Goal: Obtain resource: Download file/media

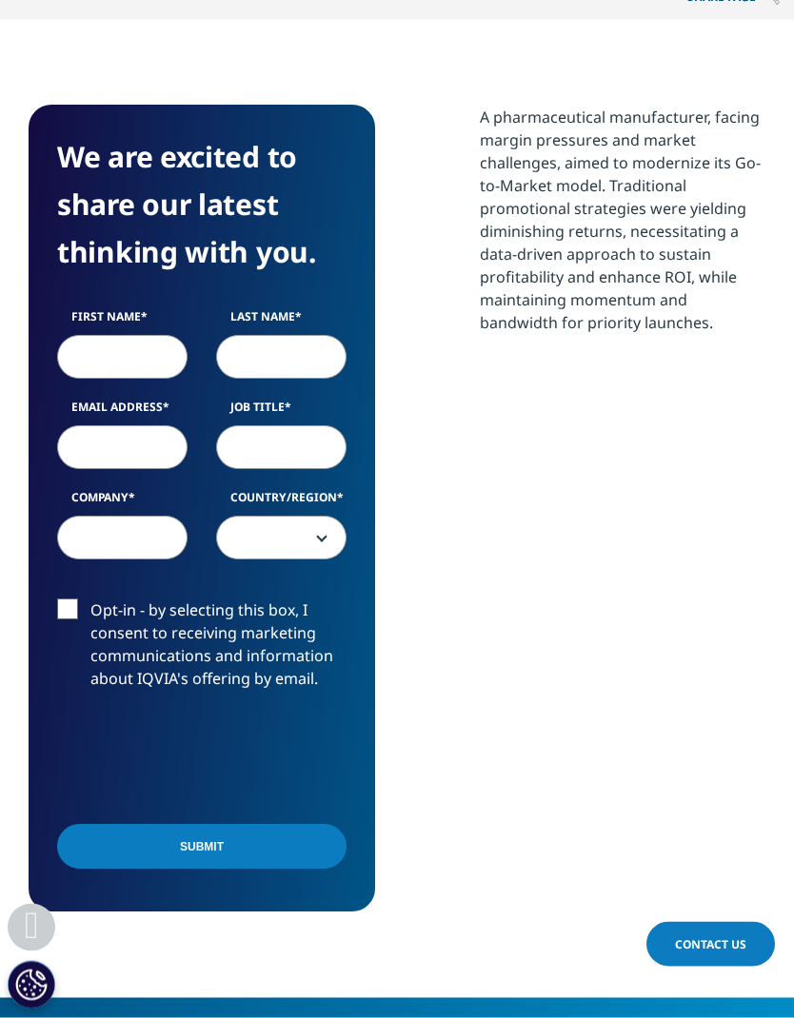
scroll to position [1244, 0]
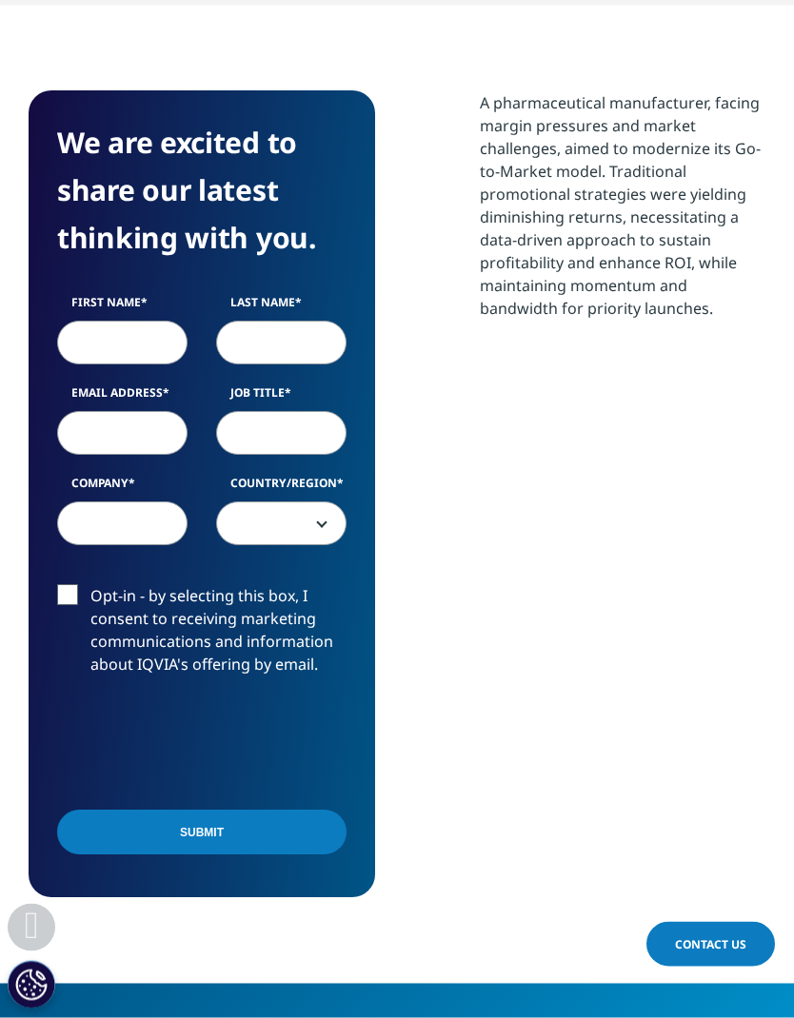
click at [101, 322] on input "First Name" at bounding box center [122, 344] width 130 height 44
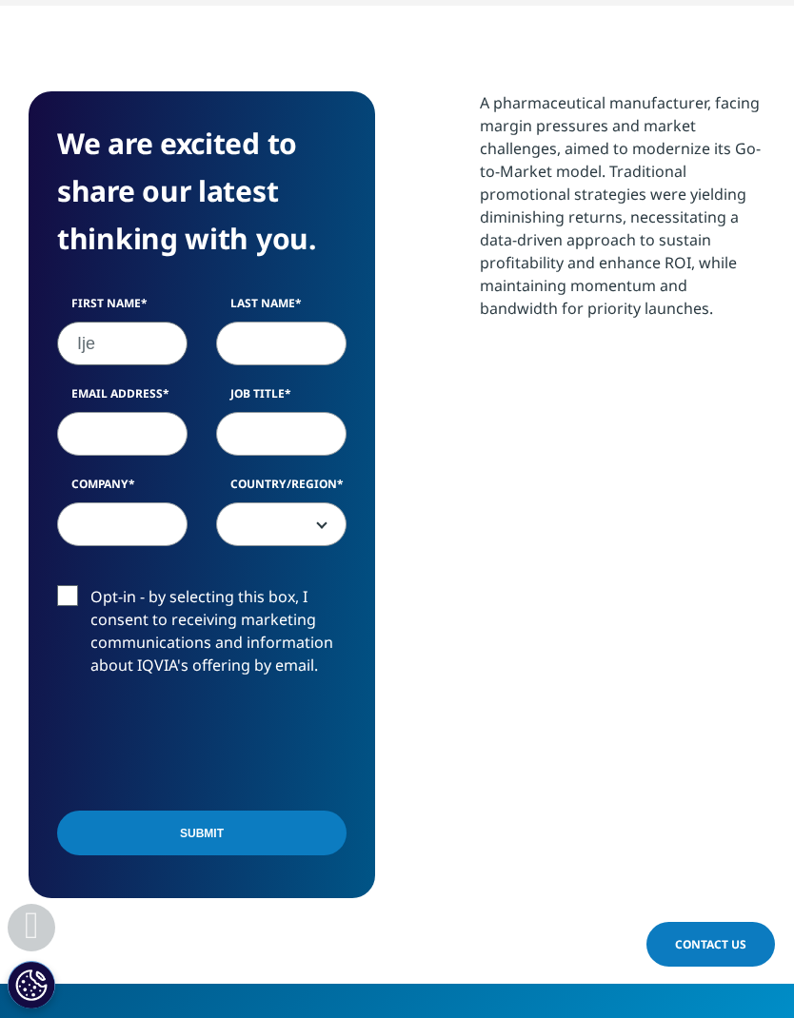
type input "Ije"
click at [318, 322] on input "Last Name" at bounding box center [281, 344] width 130 height 44
click at [79, 390] on div "First Name Ije Last Name N Email Address Job Title Company Country/Region [GEOG…" at bounding box center [202, 430] width 318 height 271
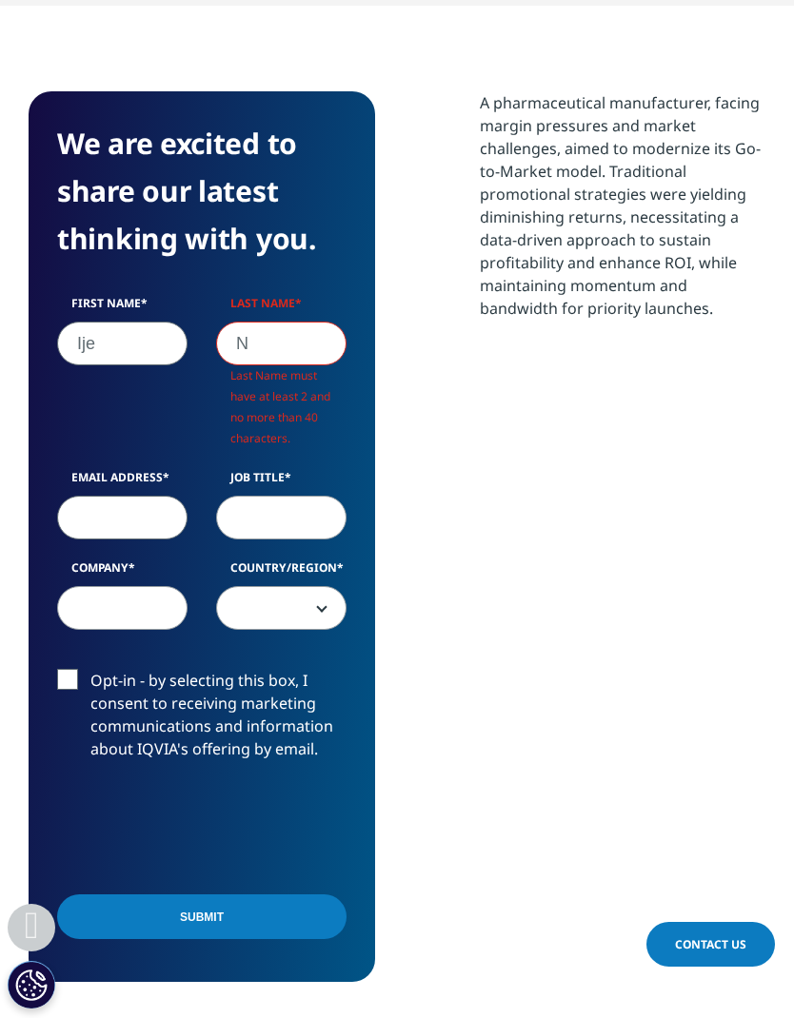
scroll to position [891, 736]
click at [285, 322] on input "N" at bounding box center [281, 344] width 130 height 44
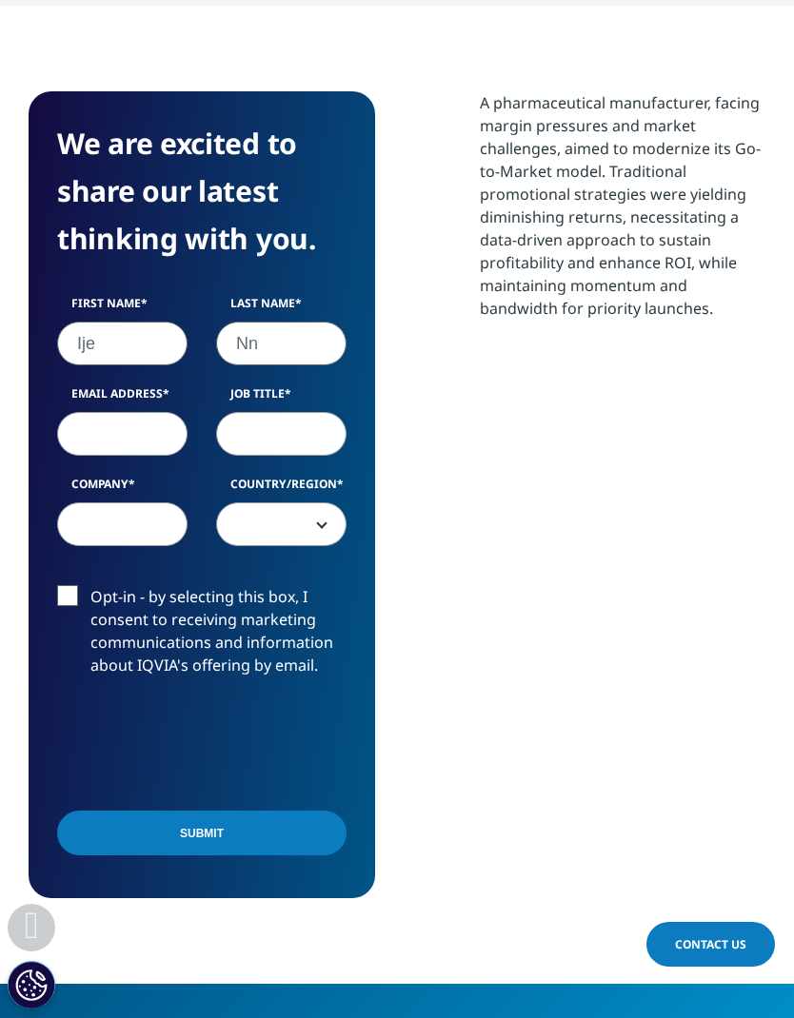
scroll to position [807, 736]
type input "Nnachetta"
click at [104, 413] on input "Email Address" at bounding box center [122, 434] width 130 height 44
type input "[EMAIL_ADDRESS][DOMAIN_NAME]"
click at [249, 412] on input "Job Title" at bounding box center [281, 434] width 130 height 44
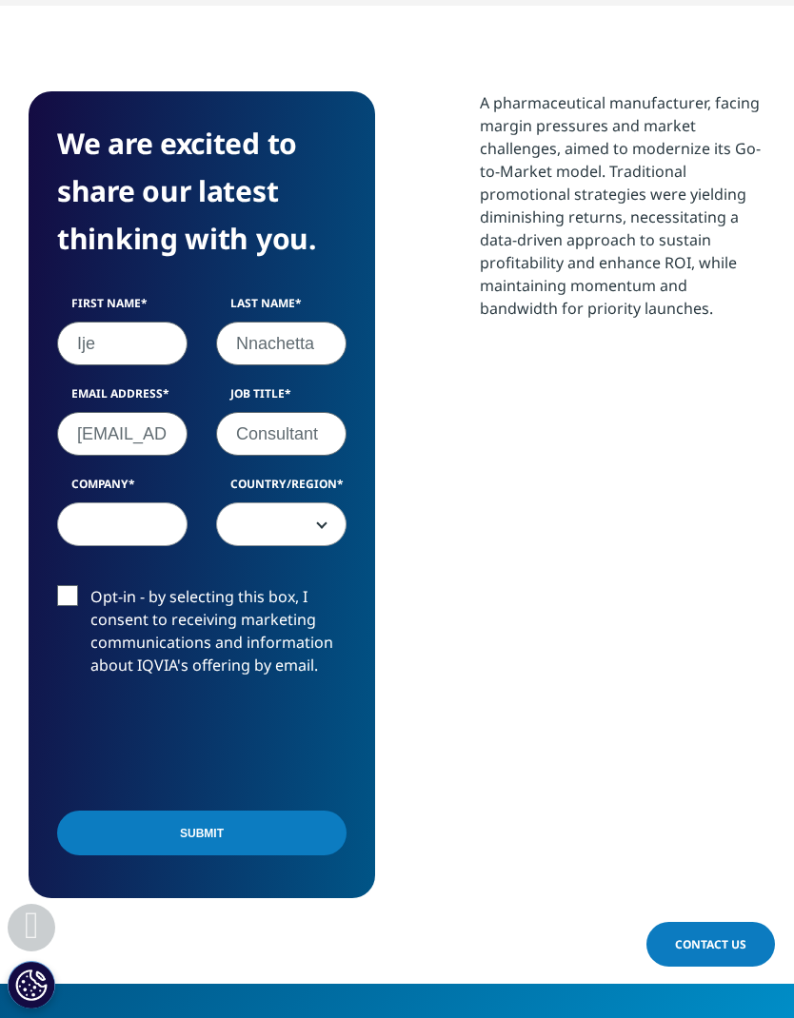
type input "Consultant"
click at [102, 502] on input "Company" at bounding box center [122, 524] width 130 height 44
type input "S&"
click at [294, 503] on span at bounding box center [281, 525] width 128 height 44
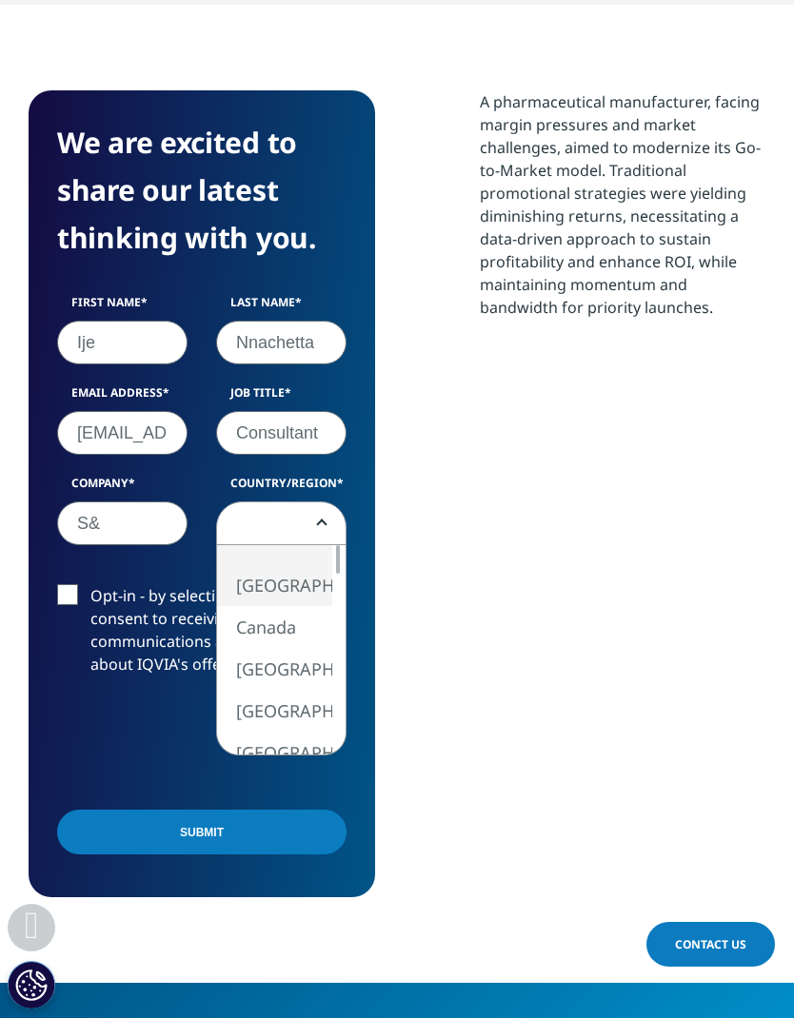
select select "[GEOGRAPHIC_DATA]"
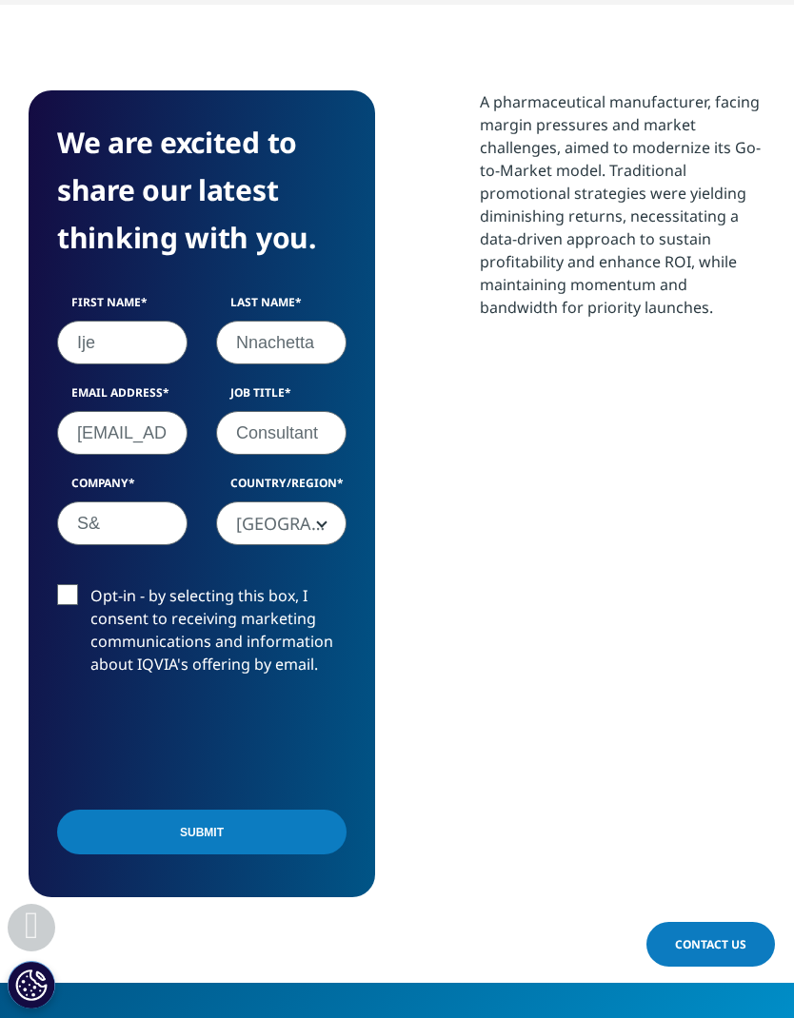
click at [127, 810] on input "Submit" at bounding box center [201, 832] width 289 height 45
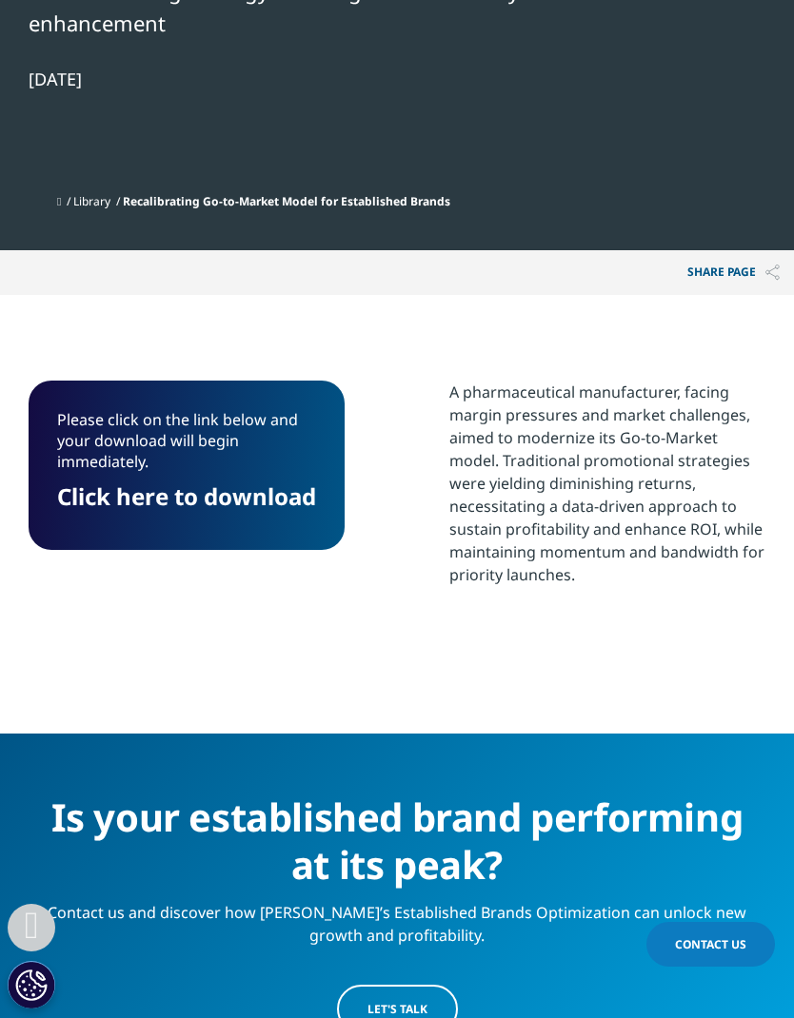
scroll to position [953, 0]
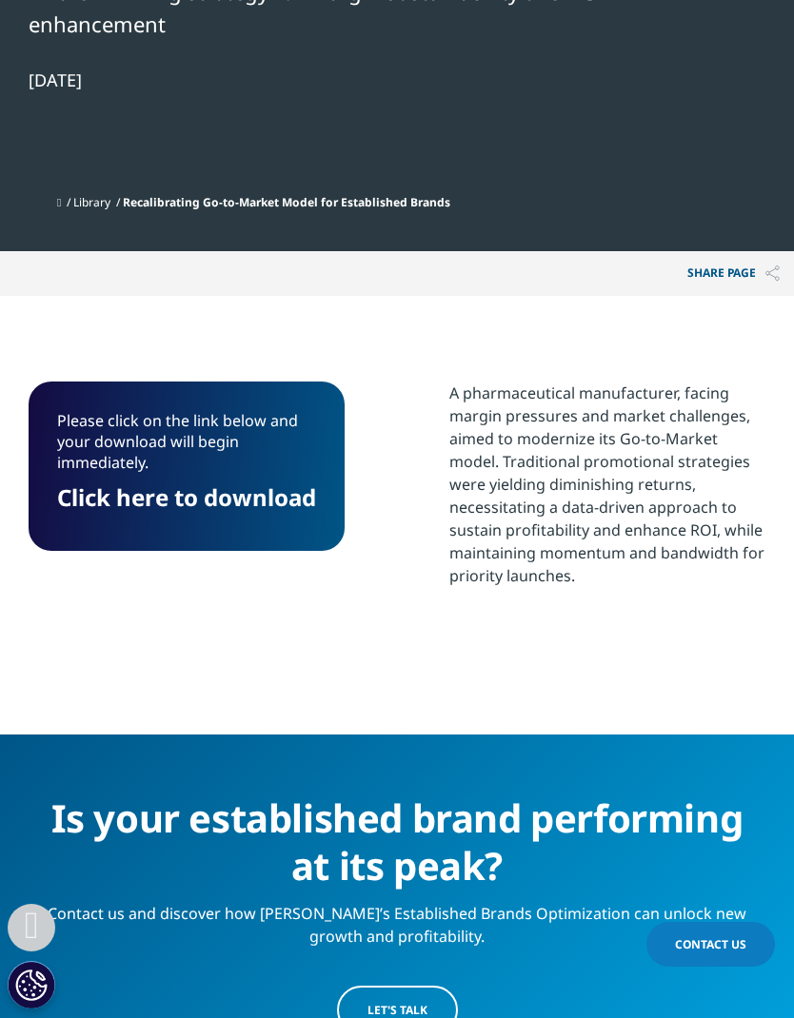
click at [183, 481] on link "Click here to download" at bounding box center [186, 496] width 259 height 31
